Goal: Task Accomplishment & Management: Use online tool/utility

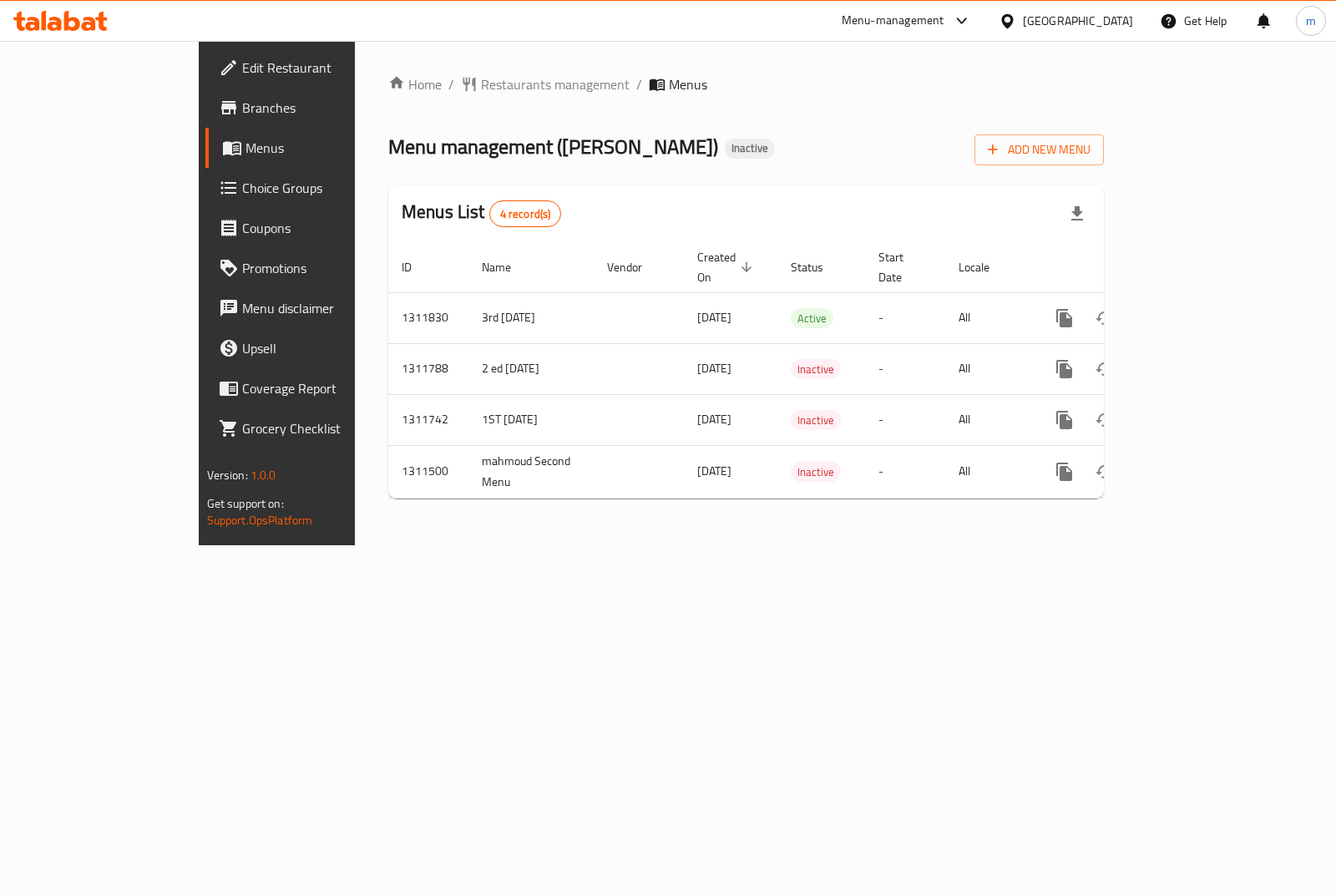
click at [371, 68] on div "Home / Restaurants management / Menus Menu management ( [PERSON_NAME] ) Inactiv…" at bounding box center [746, 293] width 783 height 505
click at [481, 83] on span "Restaurants management" at bounding box center [555, 84] width 149 height 20
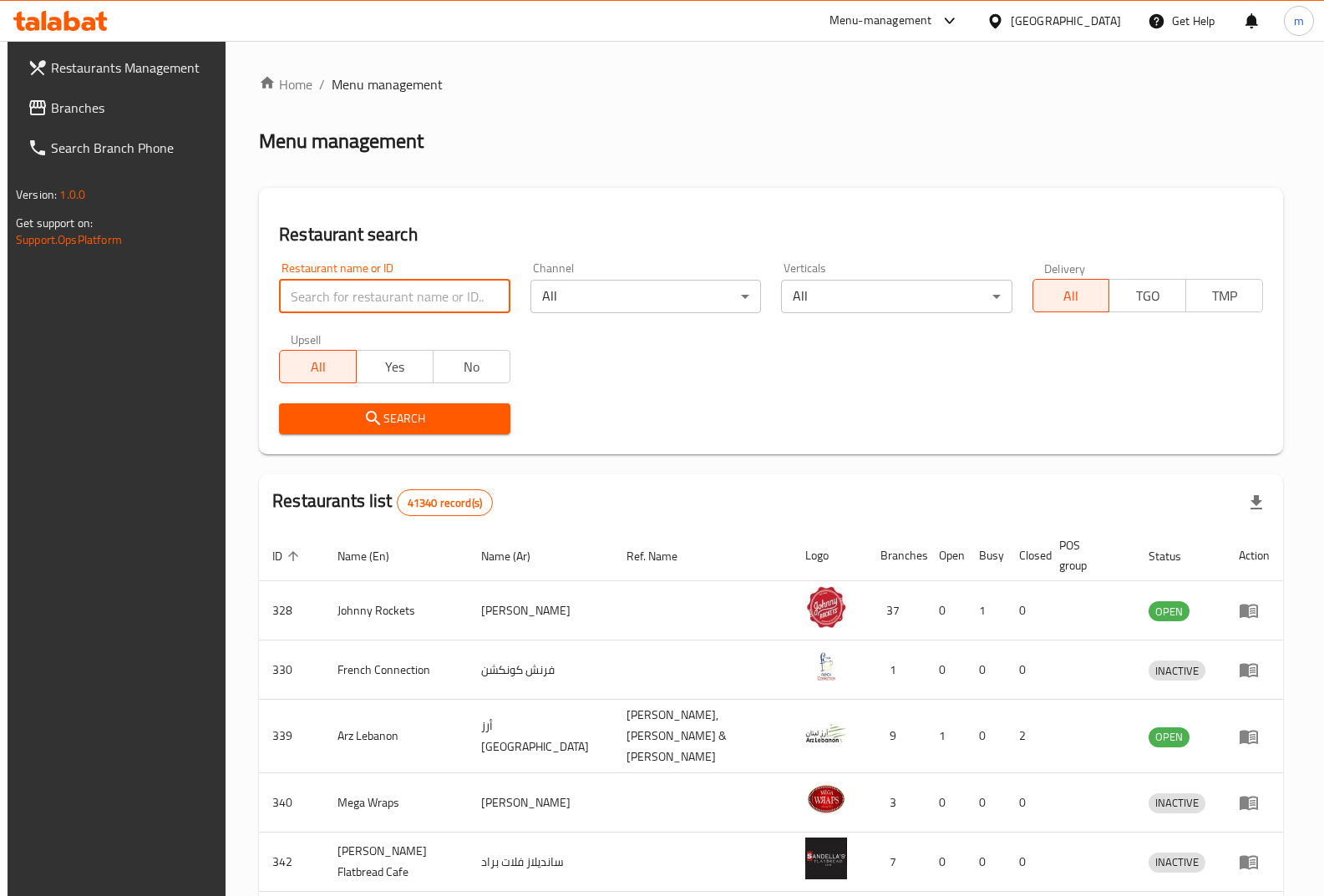
click at [370, 297] on input "search" at bounding box center [394, 297] width 231 height 34
paste input "17013"
type input "17013"
click button "Search" at bounding box center [394, 419] width 231 height 31
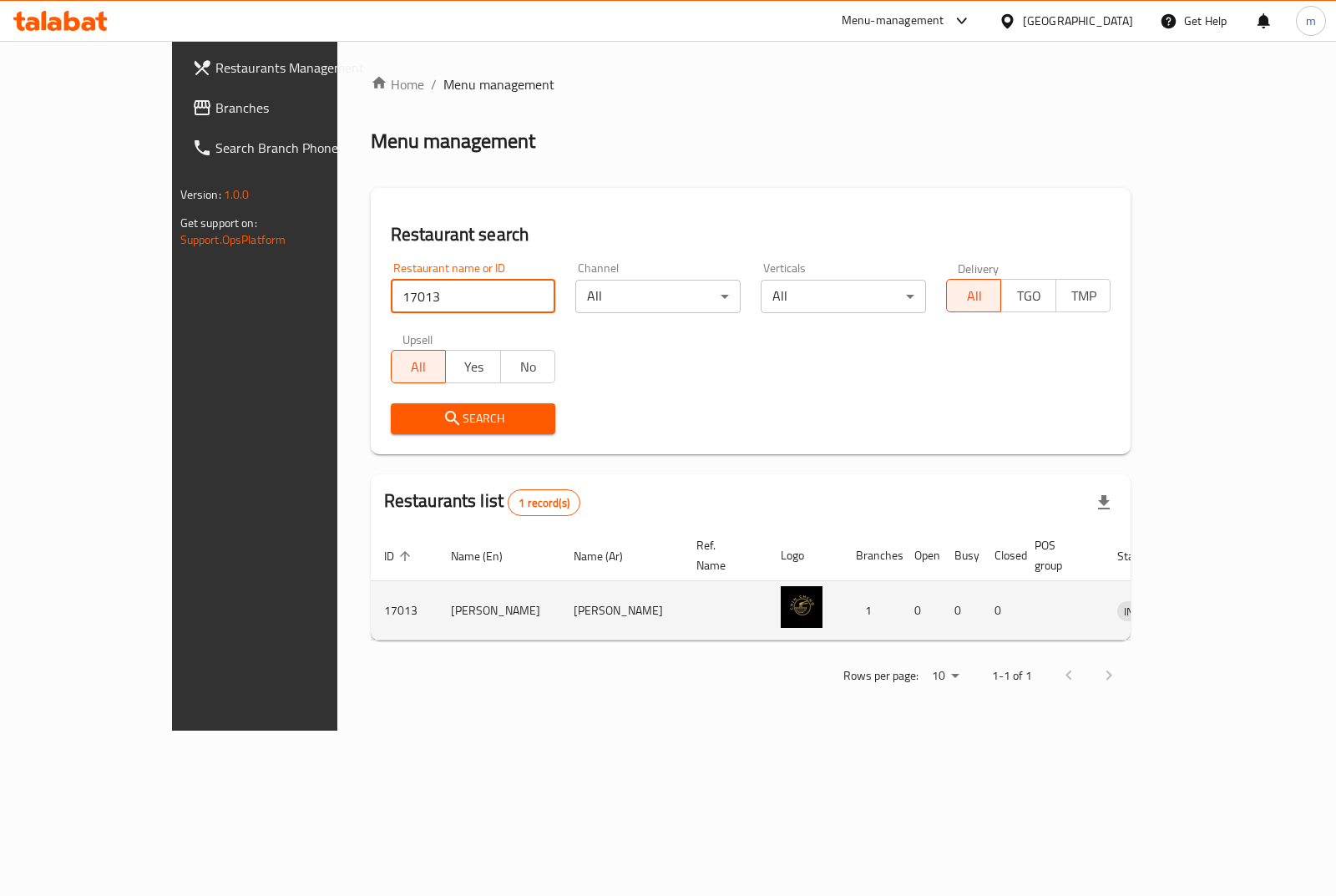
click at [1227, 604] on icon "enhanced table" at bounding box center [1218, 611] width 19 height 14
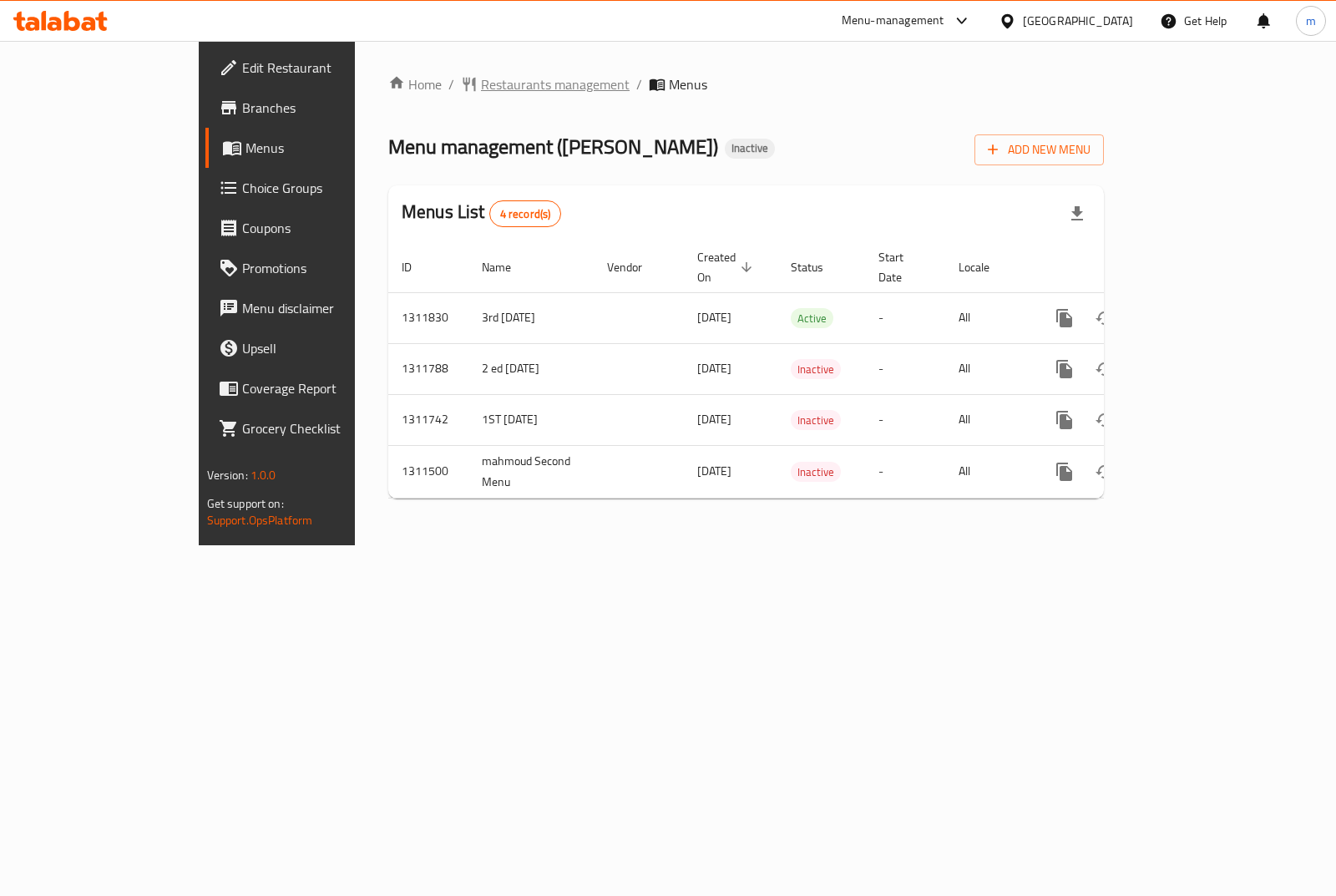
click at [481, 78] on span "Restaurants management" at bounding box center [555, 84] width 149 height 20
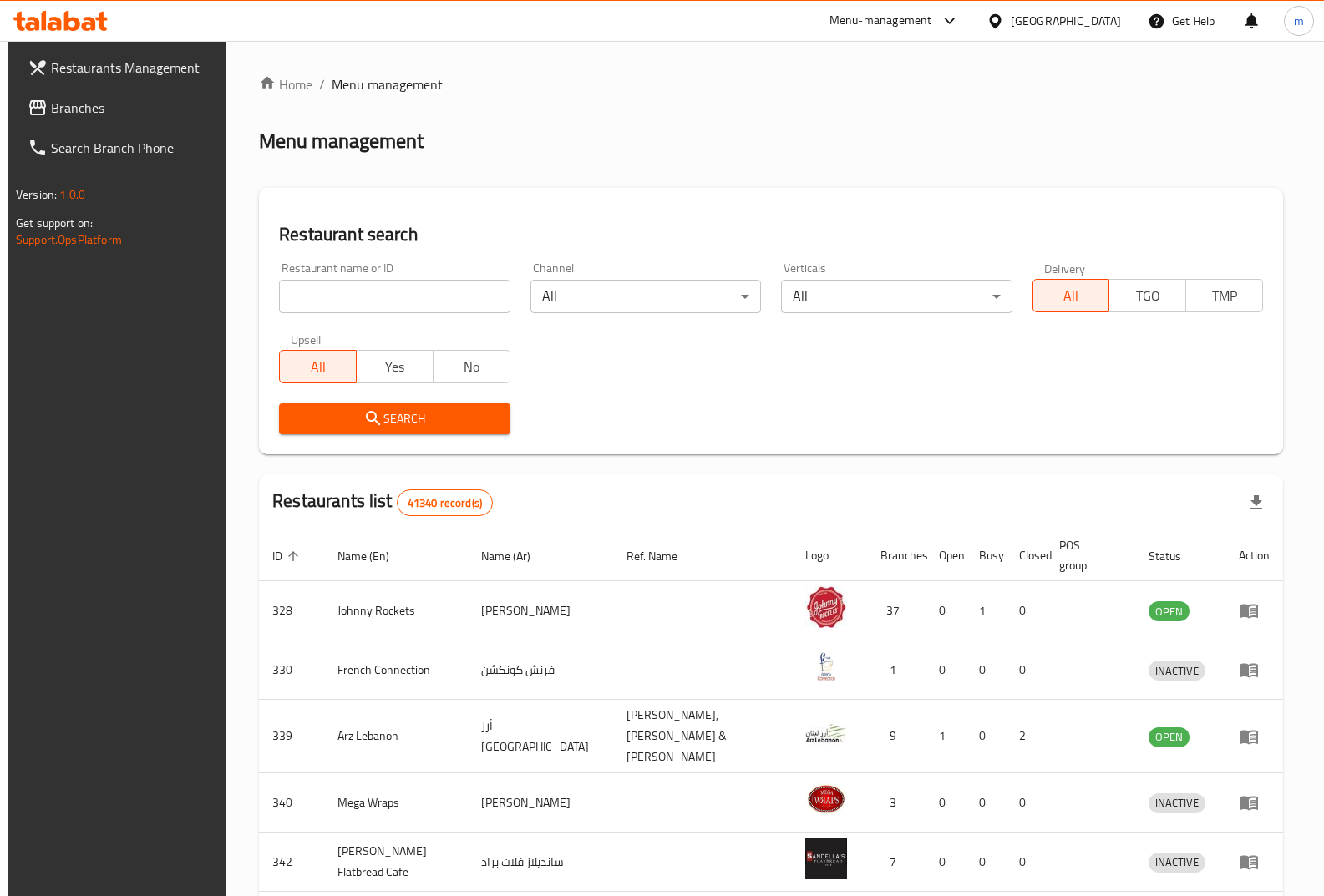
click at [379, 311] on input "search" at bounding box center [394, 297] width 231 height 34
paste input "28012"
type input "28012"
click button "Search" at bounding box center [394, 419] width 231 height 31
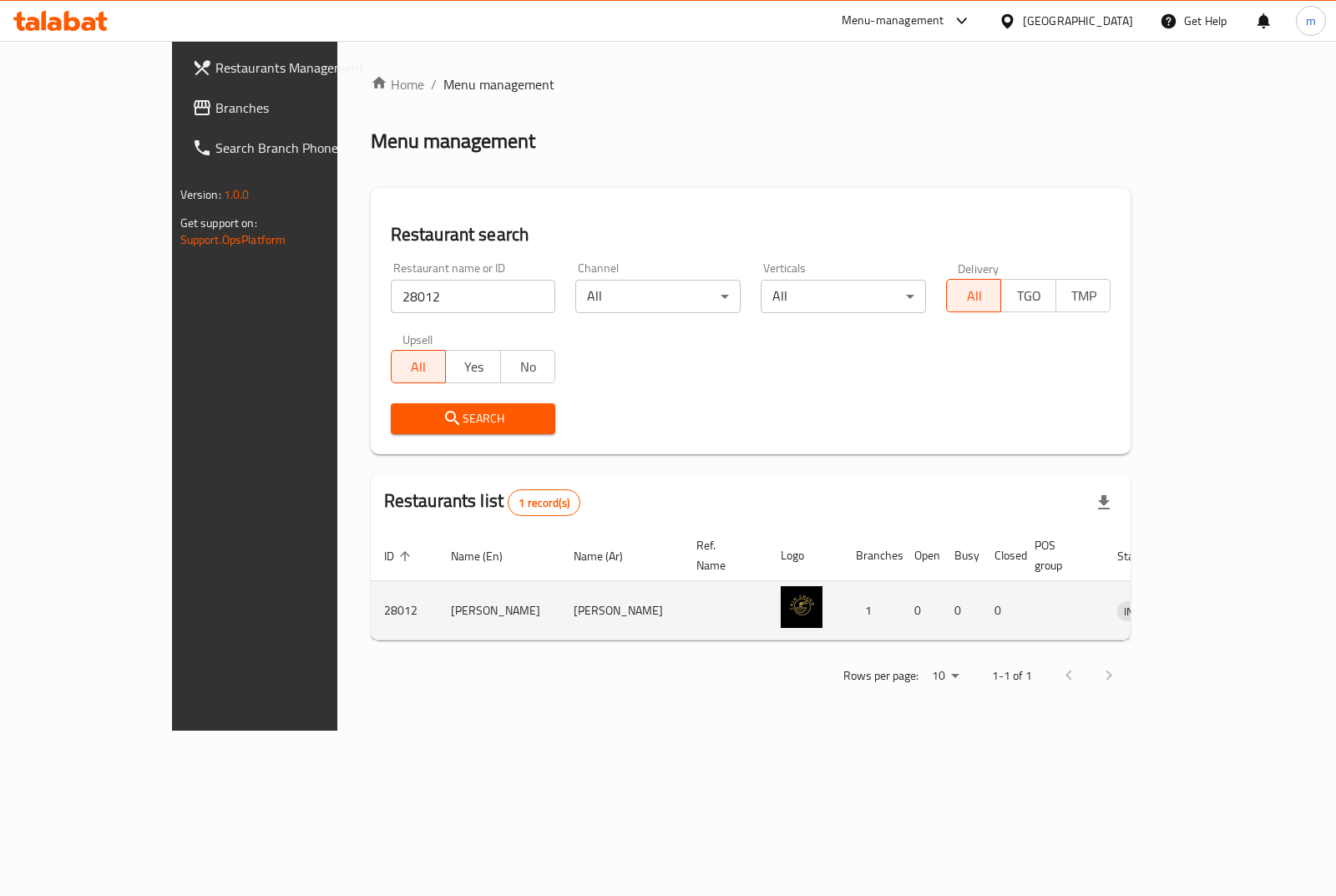
click at [1246, 595] on td "enhanced table" at bounding box center [1223, 610] width 58 height 59
click at [1227, 604] on icon "enhanced table" at bounding box center [1218, 611] width 19 height 14
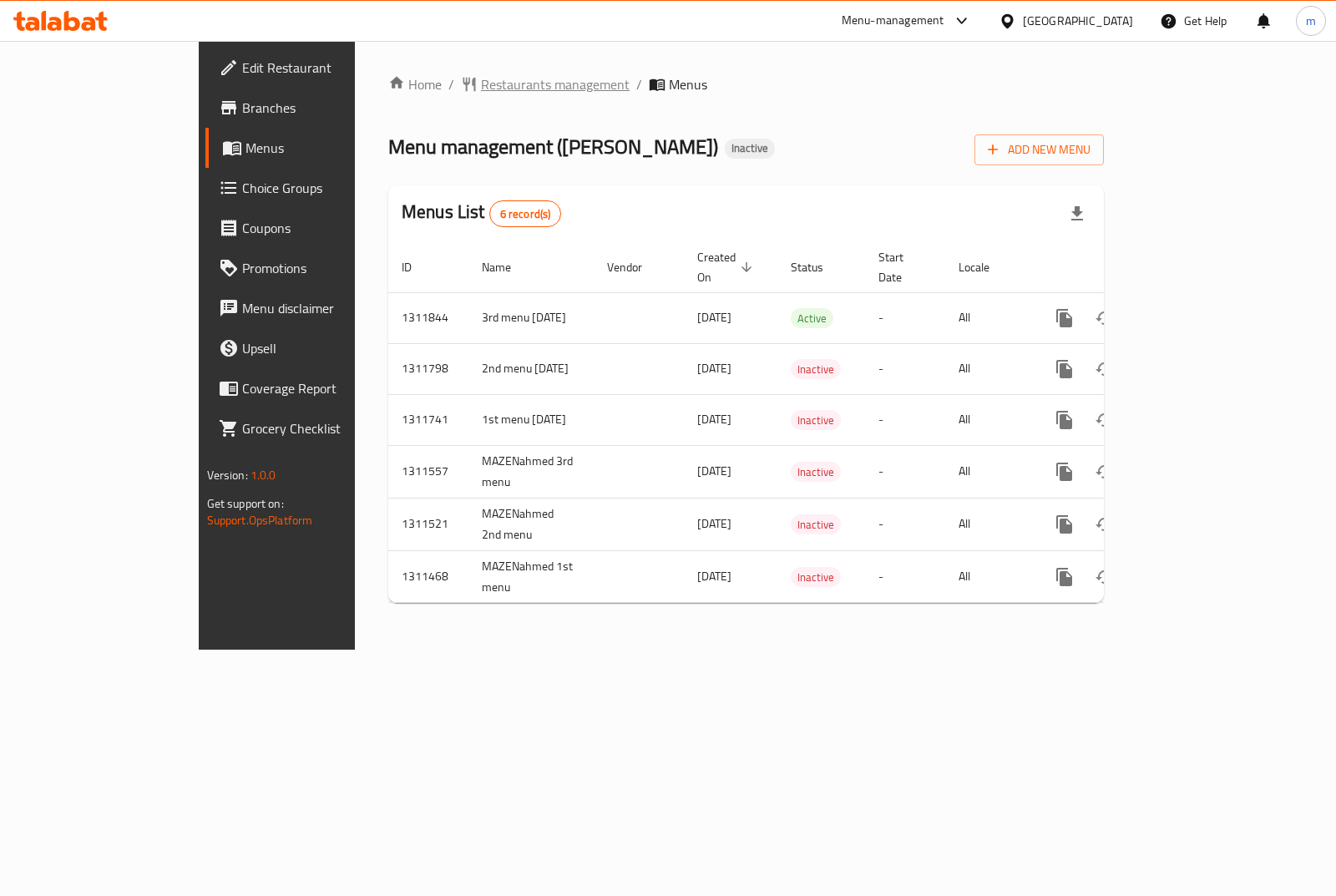
click at [481, 75] on span "Restaurants management" at bounding box center [555, 84] width 149 height 20
